Goal: Transaction & Acquisition: Purchase product/service

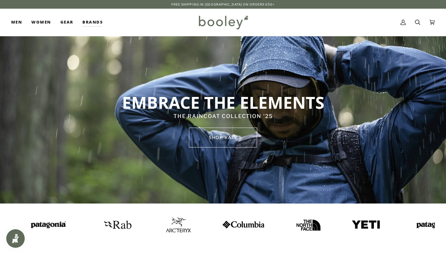
click at [159, 224] on img at bounding box center [171, 224] width 25 height 15
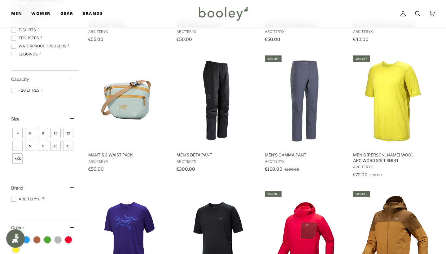
scroll to position [240, 0]
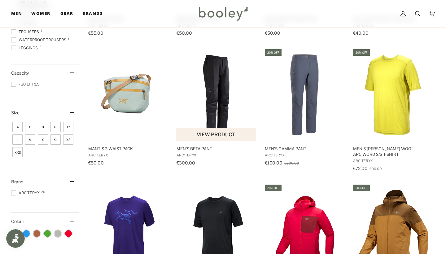
click at [213, 104] on img "Men's Beta Pant" at bounding box center [216, 94] width 81 height 81
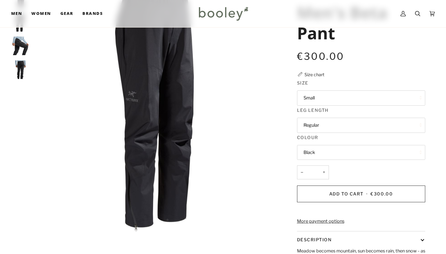
click at [313, 130] on button "Regular" at bounding box center [361, 125] width 128 height 15
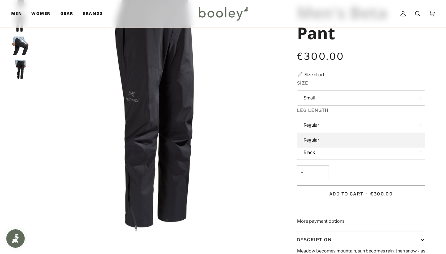
click at [365, 76] on div "Arc'teryx Men's Beta Pant €300.00 Sale • Save Size chart Size Small Small" at bounding box center [355, 172] width 139 height 367
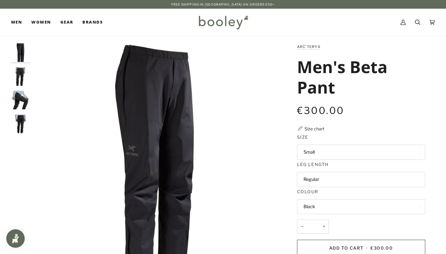
click at [25, 79] on img "Arc'teryx Men's Beta Pant Black - Booley Galway" at bounding box center [20, 76] width 19 height 19
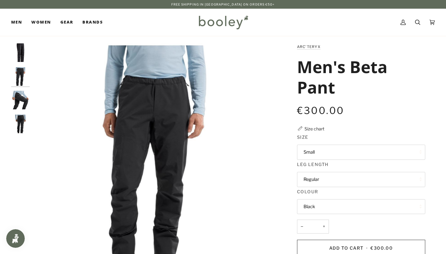
click at [27, 127] on img "Arc'teryx Men's Beta Pant Black - Booley Galway" at bounding box center [20, 124] width 19 height 19
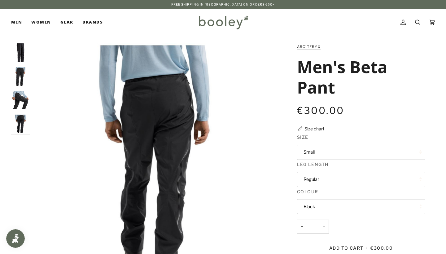
click at [17, 98] on img "Arc'teryx Men's Beta Pant Black - Booley Galway" at bounding box center [20, 100] width 19 height 19
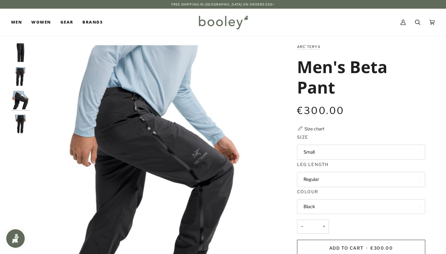
click at [17, 79] on img "Arc'teryx Men's Beta Pant Black - Booley Galway" at bounding box center [20, 76] width 19 height 19
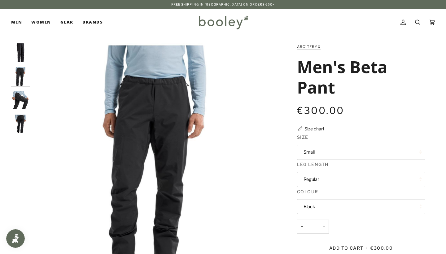
click at [26, 57] on img "Arc'teryx Men's Beta Pant Black - Booley Galway" at bounding box center [20, 52] width 19 height 19
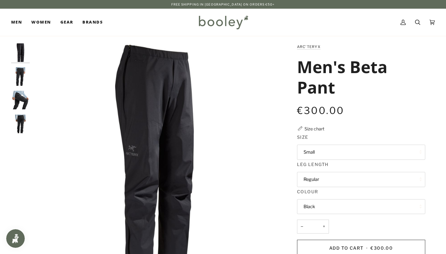
click at [21, 88] on div at bounding box center [22, 90] width 22 height 95
click at [17, 74] on img "Arc'teryx Men's Beta Pant Black - Booley Galway" at bounding box center [20, 76] width 19 height 19
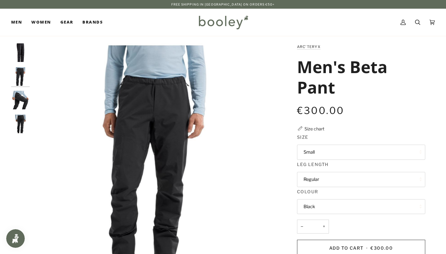
click at [15, 102] on img "Arc'teryx Men's Beta Pant Black - Booley Galway" at bounding box center [20, 100] width 19 height 19
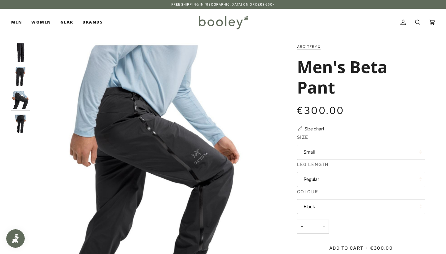
click at [17, 121] on img "Arc'teryx Men's Beta Pant Black - Booley Galway" at bounding box center [20, 124] width 19 height 19
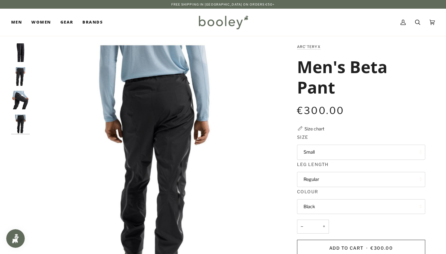
click at [136, 0] on div "Free Shipping in Ireland on Orders €50+ Free Shipping in Ireland on Orders €50+" at bounding box center [223, 4] width 446 height 9
